Goal: Navigation & Orientation: Find specific page/section

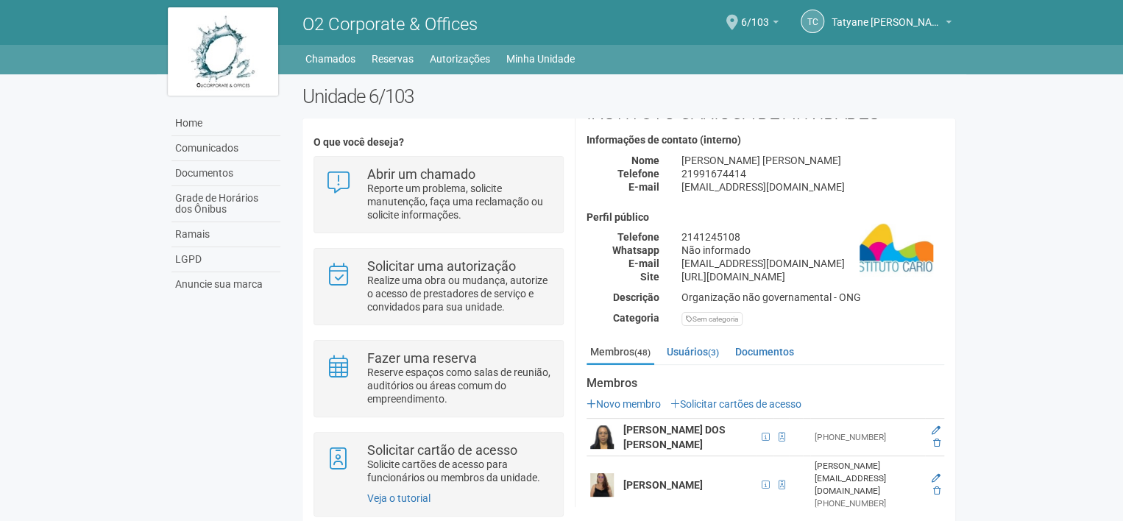
scroll to position [147, 0]
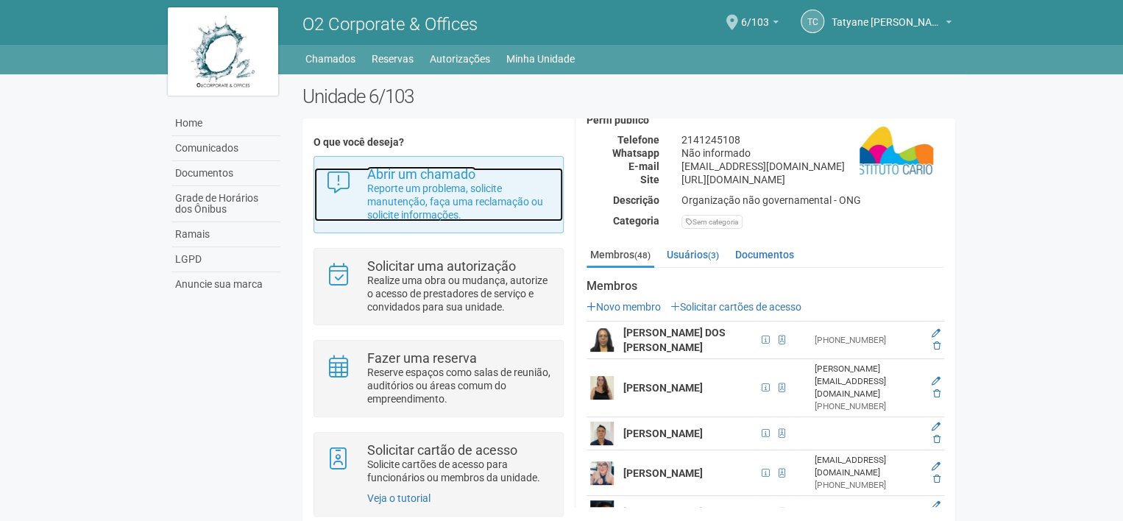
click at [517, 199] on p "Reporte um problema, solicite manutenção, faça uma reclamação ou solicite infor…" at bounding box center [459, 202] width 185 height 40
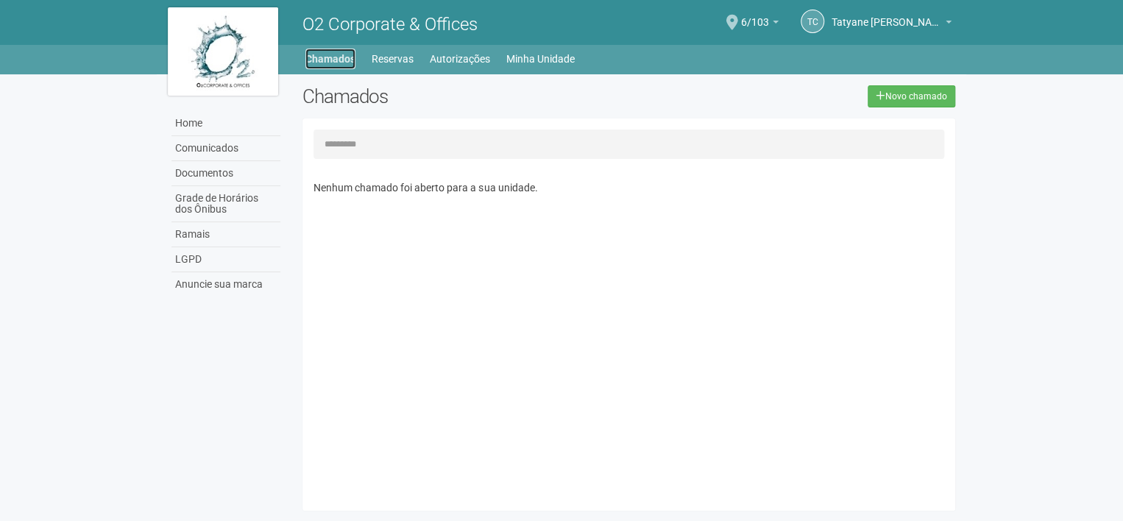
click at [333, 61] on link "Chamados" at bounding box center [330, 59] width 50 height 21
click at [225, 141] on link "Comunicados" at bounding box center [225, 148] width 109 height 25
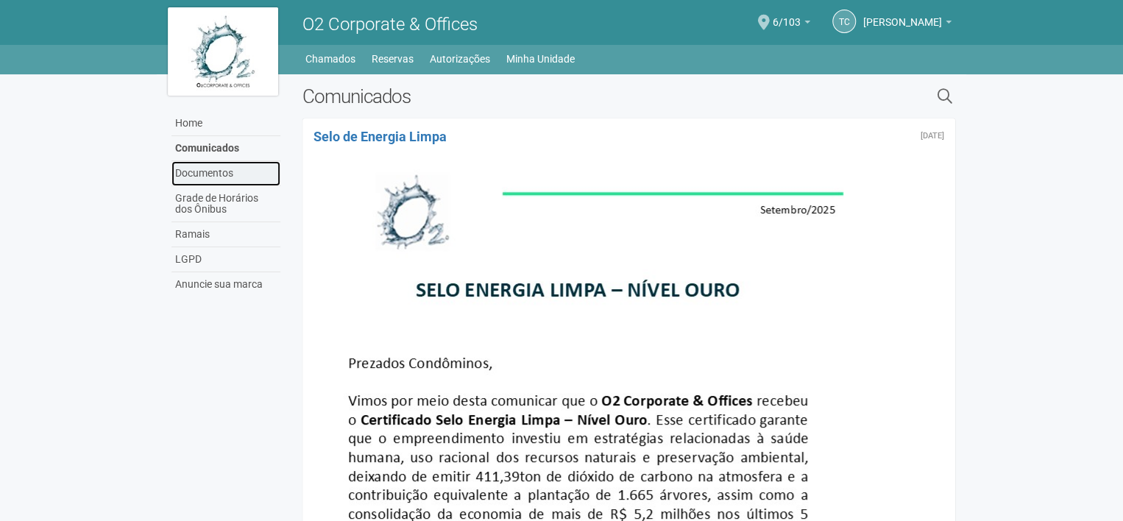
click at [221, 179] on link "Documentos" at bounding box center [225, 173] width 109 height 25
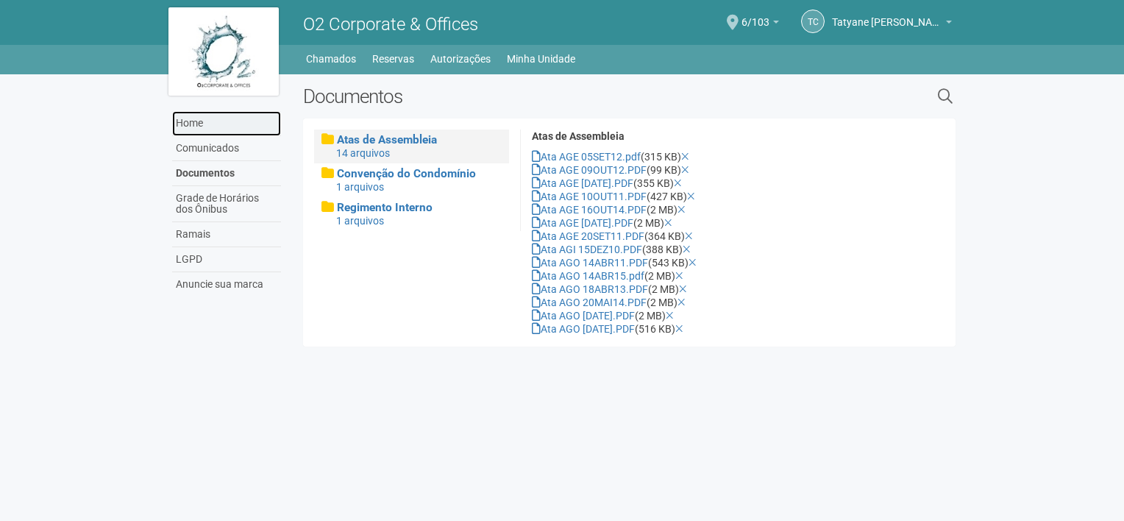
click at [202, 130] on link "Home" at bounding box center [226, 123] width 109 height 25
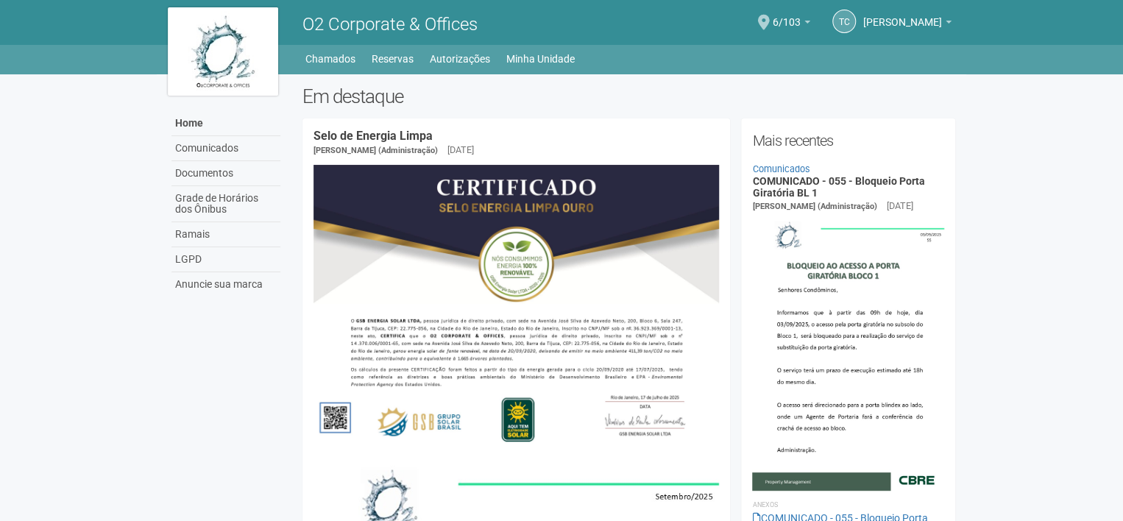
click at [432, 49] on link "Autorizações" at bounding box center [460, 59] width 60 height 21
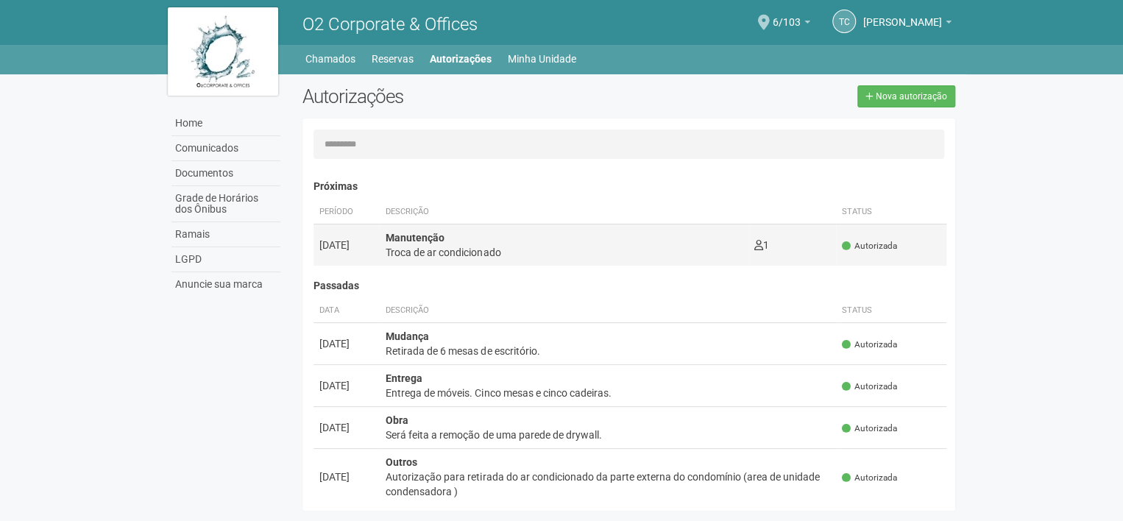
click at [572, 245] on div "Troca de ar condicionado" at bounding box center [563, 252] width 356 height 15
